Goal: Information Seeking & Learning: Learn about a topic

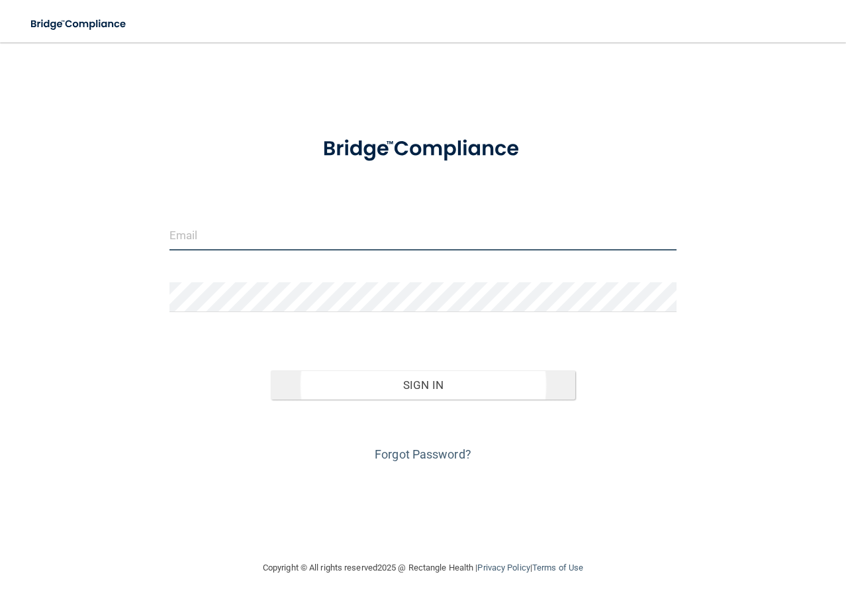
type input "[EMAIL_ADDRESS][DOMAIN_NAME]"
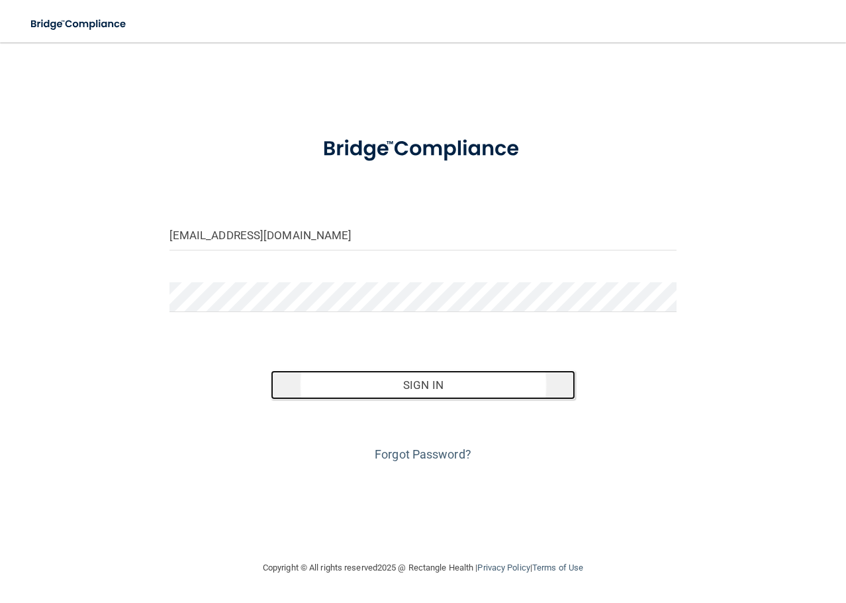
click at [381, 383] on button "Sign In" at bounding box center [423, 384] width 305 height 29
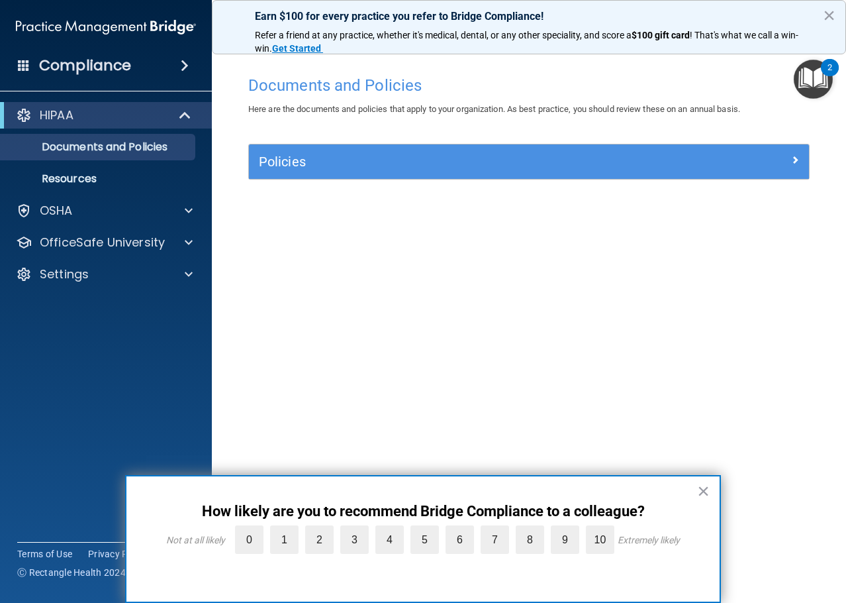
click at [708, 493] on button "×" at bounding box center [703, 490] width 13 height 21
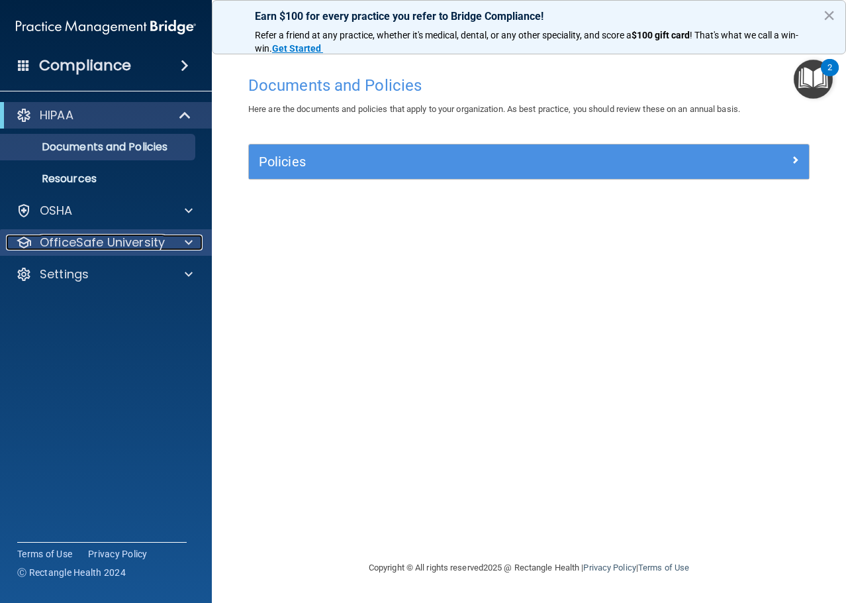
click at [191, 241] on span at bounding box center [189, 242] width 8 height 16
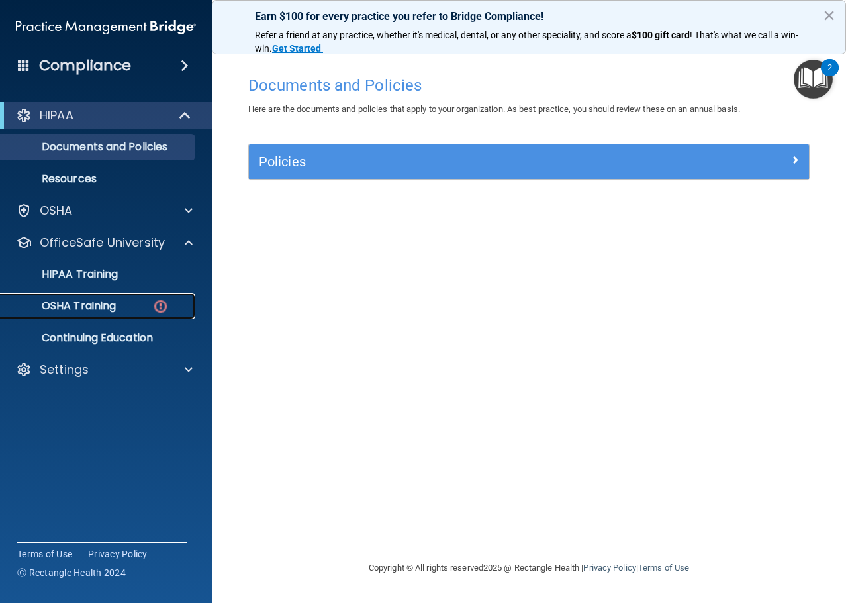
click at [105, 316] on link "OSHA Training" at bounding box center [91, 306] width 209 height 26
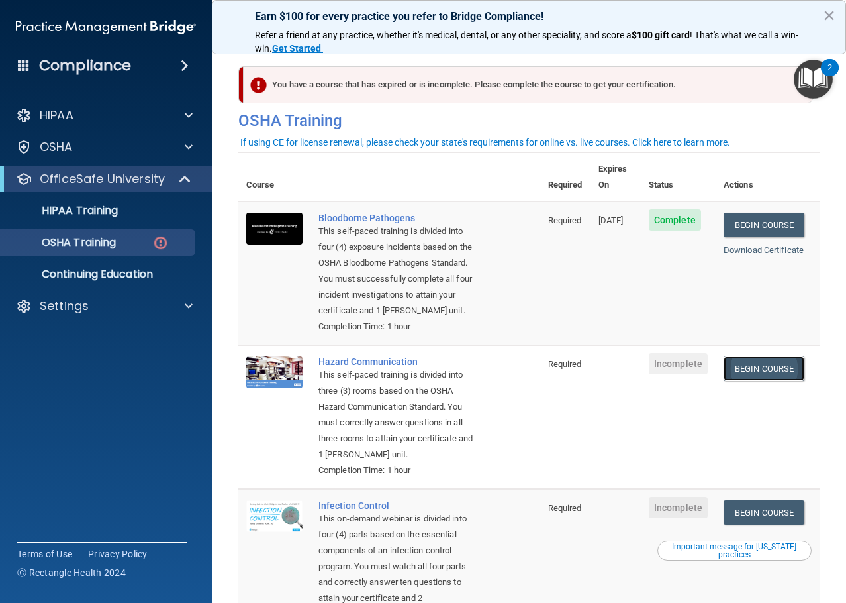
click at [736, 381] on link "Begin Course" at bounding box center [764, 368] width 81 height 24
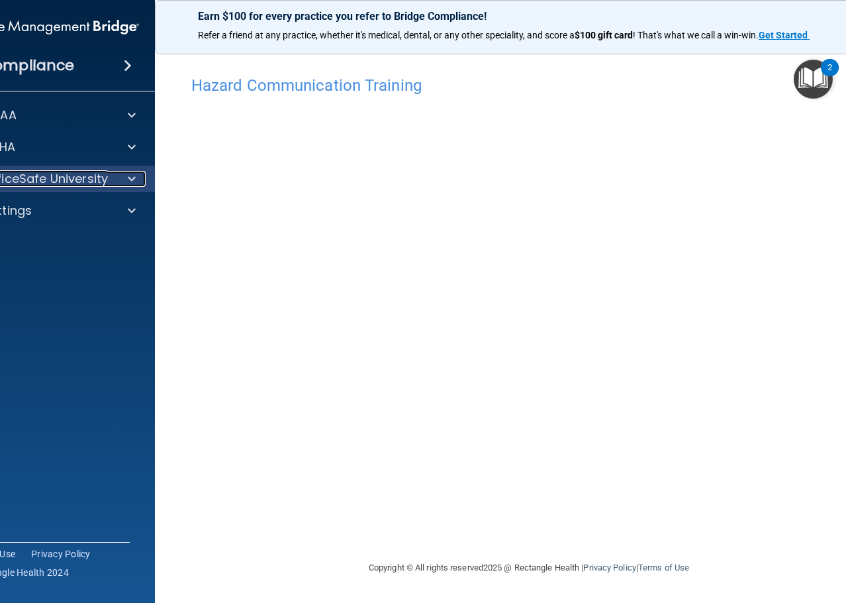
click at [138, 178] on div at bounding box center [129, 179] width 33 height 16
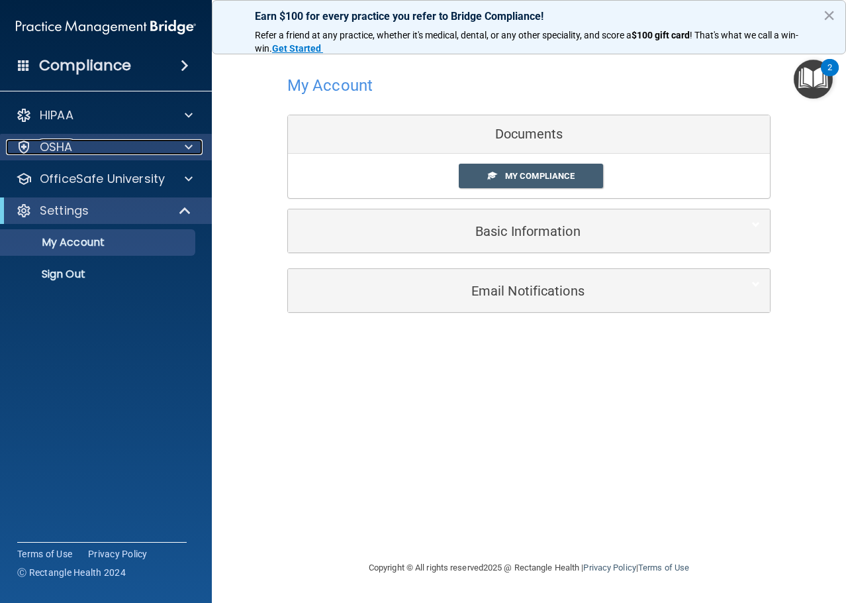
click at [180, 144] on div at bounding box center [186, 147] width 33 height 16
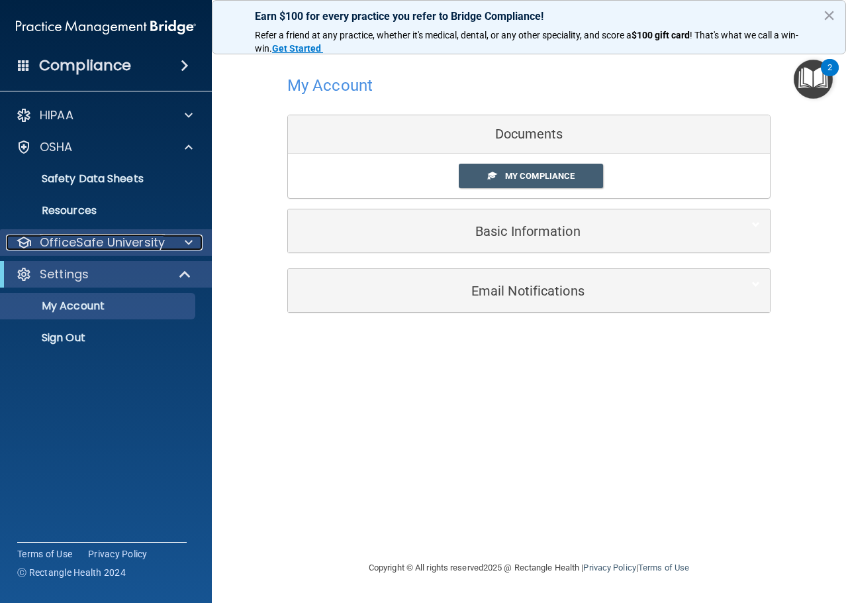
click at [182, 238] on div at bounding box center [186, 242] width 33 height 16
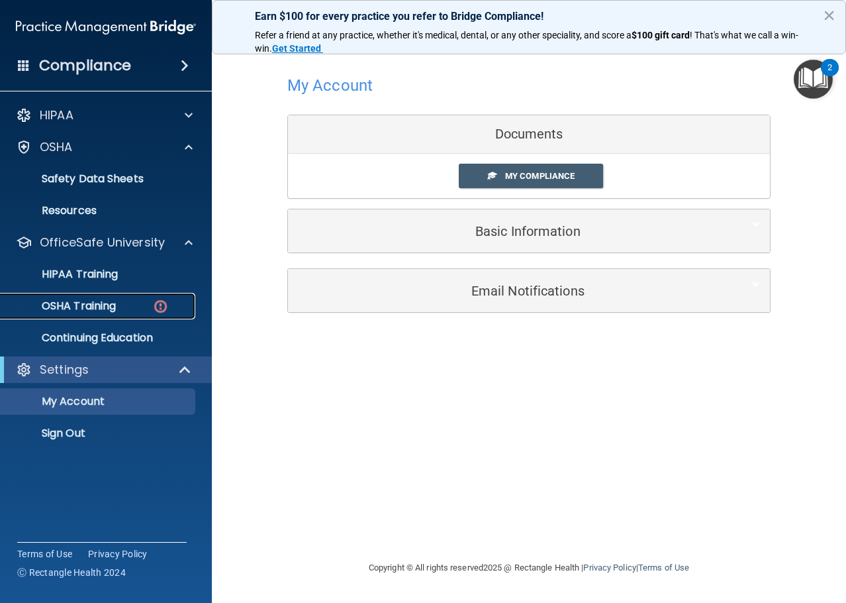
click at [99, 313] on p "OSHA Training" at bounding box center [62, 305] width 107 height 13
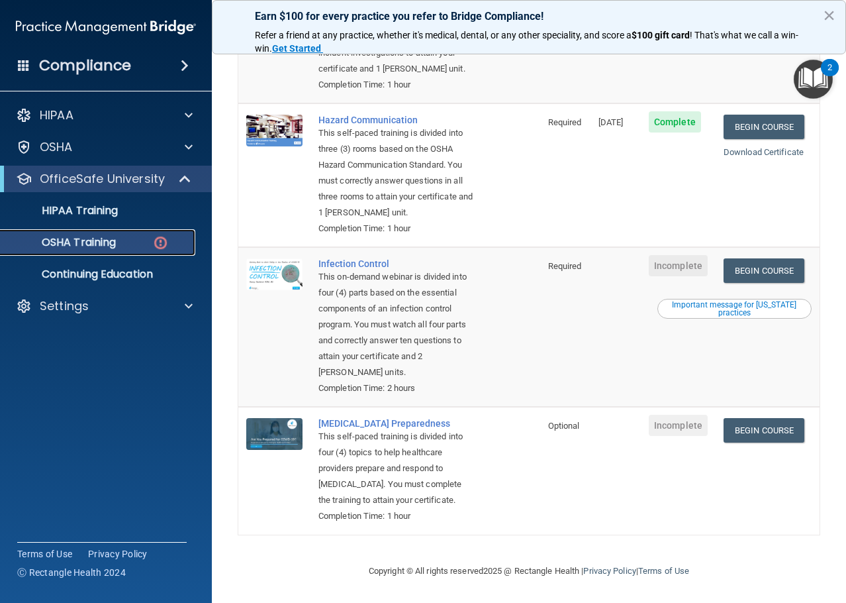
scroll to position [308, 0]
